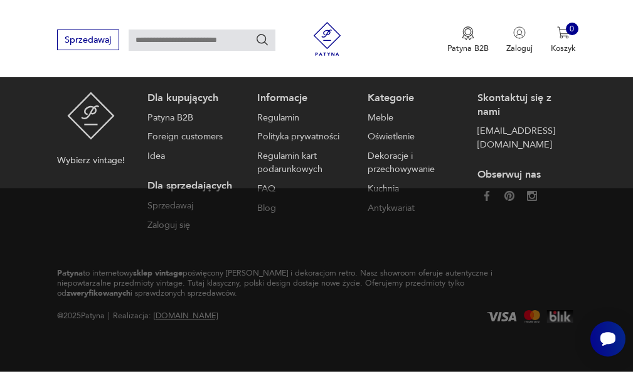
scroll to position [3406, 0]
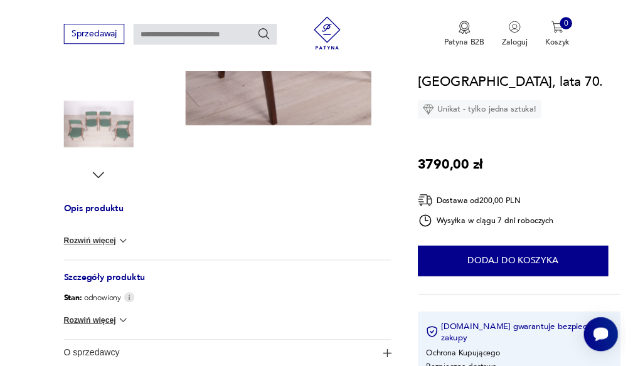
scroll to position [383, 0]
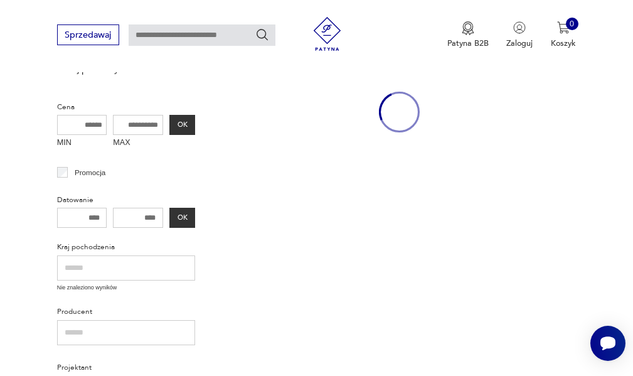
scroll to position [313, 0]
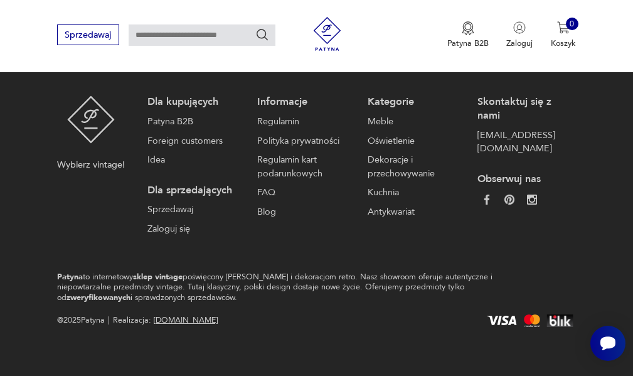
scroll to position [3557, 0]
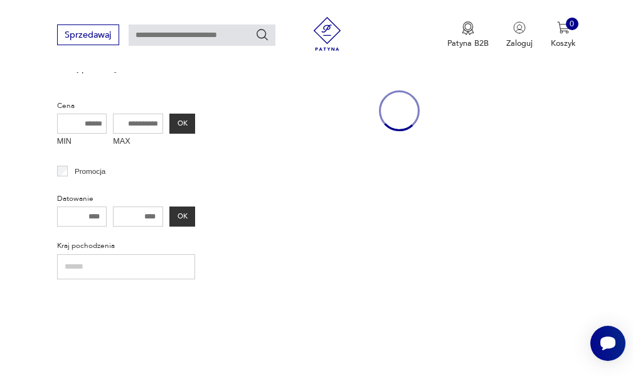
scroll to position [313, 0]
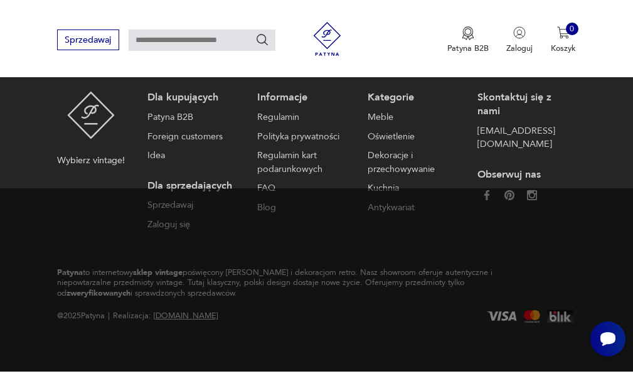
scroll to position [3628, 0]
